Goal: Use online tool/utility: Use online tool/utility

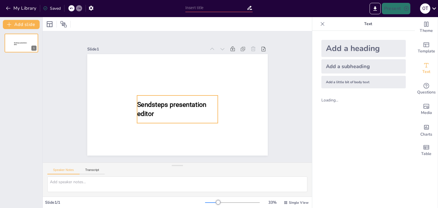
type input "New Sendsteps"
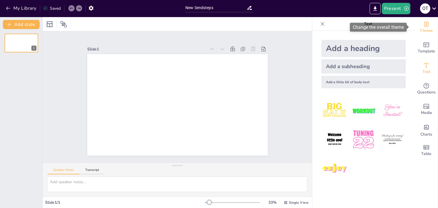
click at [427, 30] on span "Theme" at bounding box center [425, 31] width 13 height 6
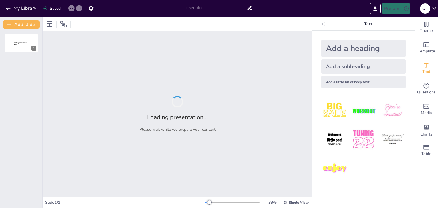
type input "Imported My_Future_Profession_Publishing.pptx"
